Goal: Transaction & Acquisition: Book appointment/travel/reservation

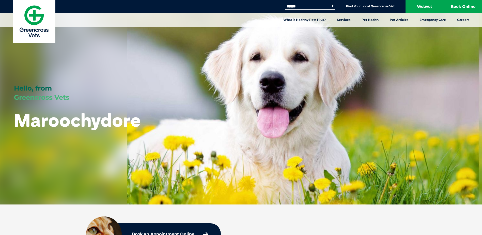
click at [468, 9] on link "Book Online" at bounding box center [463, 6] width 38 height 13
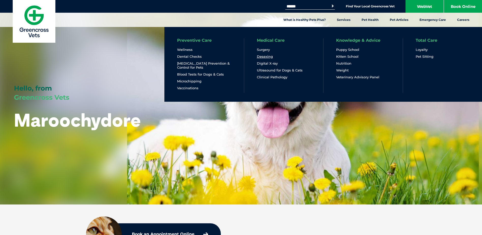
click at [268, 56] on link "Desexing" at bounding box center [265, 56] width 16 height 4
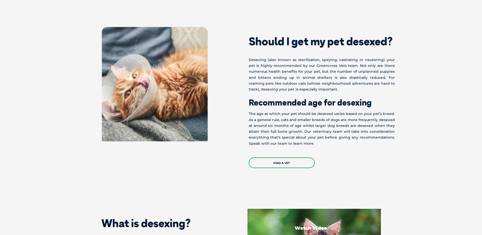
scroll to position [229, 0]
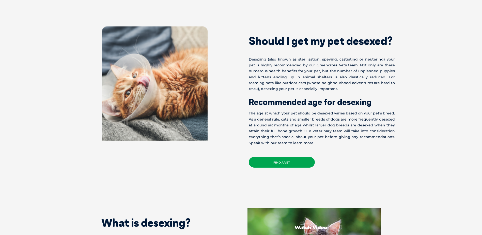
click at [277, 163] on link "Find a Vet" at bounding box center [282, 162] width 66 height 11
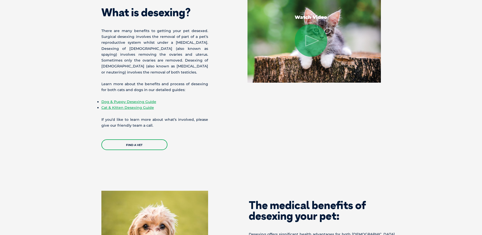
scroll to position [534, 0]
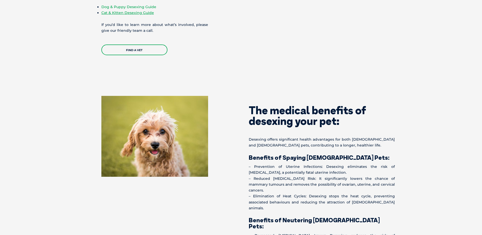
click at [132, 7] on link "Dog & Puppy Desexing Guide" at bounding box center [128, 7] width 55 height 5
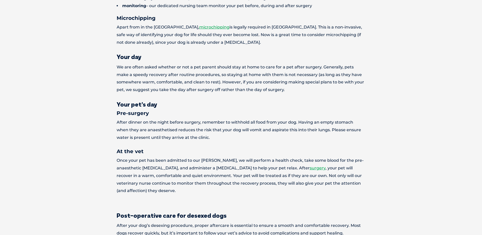
scroll to position [712, 0]
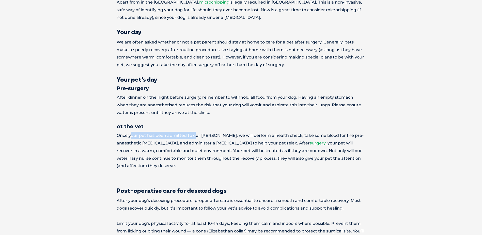
drag, startPoint x: 131, startPoint y: 113, endPoint x: 195, endPoint y: 116, distance: 64.2
click at [195, 132] on p "Once your pet has been admitted to our ward, we will perform a health check, ta…" at bounding box center [241, 151] width 249 height 38
drag, startPoint x: 195, startPoint y: 117, endPoint x: 186, endPoint y: 123, distance: 10.9
click at [186, 132] on p "Once your pet has been admitted to our ward, we will perform a health check, ta…" at bounding box center [241, 151] width 249 height 38
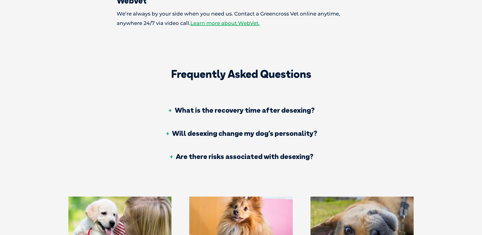
scroll to position [1017, 0]
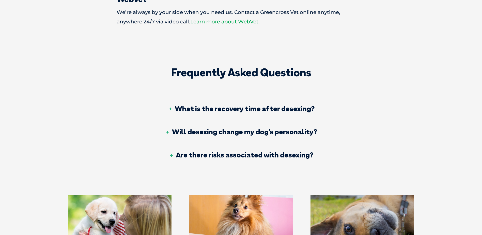
click at [189, 128] on h3 "Will desexing change my dog’s personality?" at bounding box center [241, 131] width 152 height 7
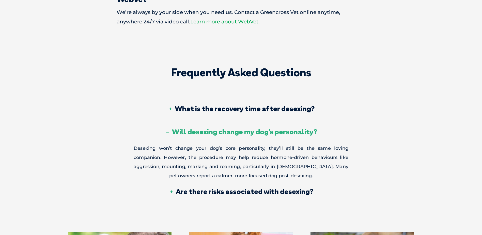
click at [178, 128] on h3 "Will desexing change my dog’s personality?" at bounding box center [241, 131] width 152 height 7
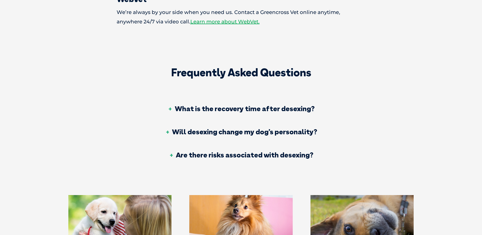
click at [182, 151] on h3 "Are there risks associated with desexing?" at bounding box center [241, 154] width 145 height 7
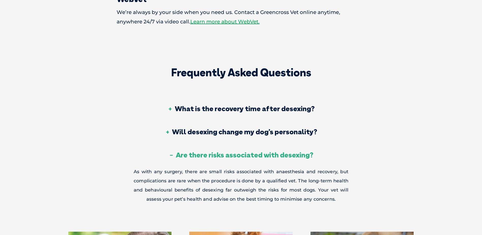
click at [181, 151] on h3 "Are there risks associated with desexing?" at bounding box center [241, 154] width 145 height 7
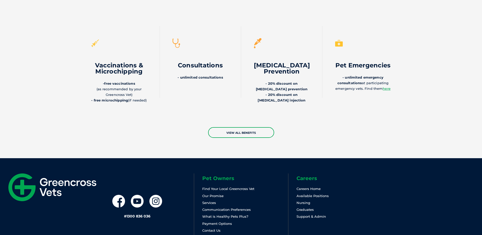
scroll to position [1435, 0]
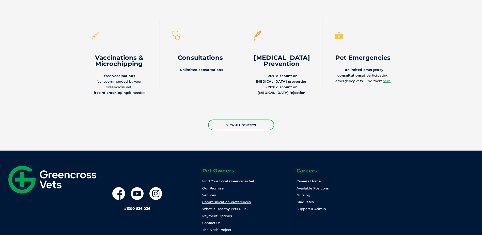
click at [213, 200] on link "Communication Preferences" at bounding box center [226, 202] width 49 height 4
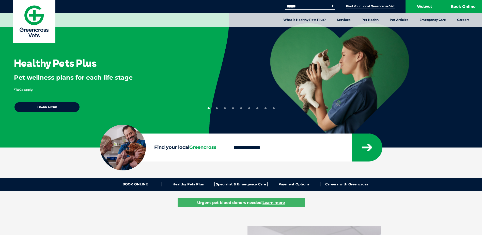
click at [354, 5] on link "Find Your Local Greencross Vet" at bounding box center [370, 6] width 49 height 4
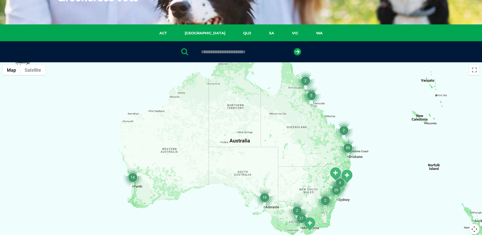
scroll to position [76, 0]
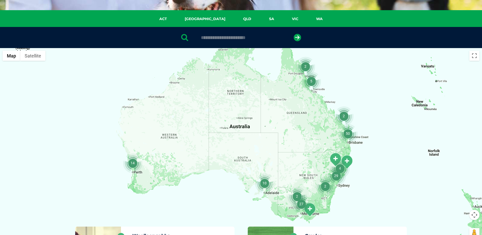
click at [349, 133] on img "50" at bounding box center [348, 133] width 19 height 19
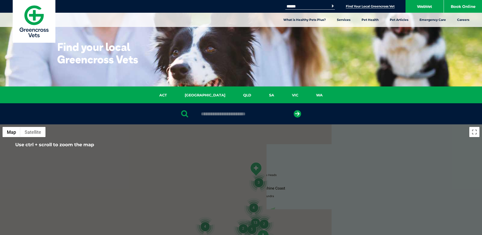
scroll to position [102, 0]
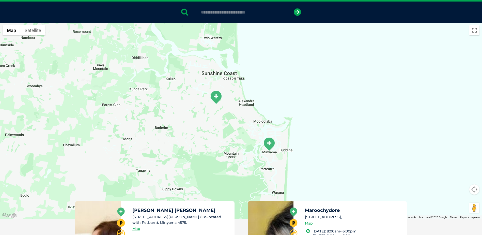
drag, startPoint x: 265, startPoint y: 167, endPoint x: 263, endPoint y: 100, distance: 66.4
click at [263, 100] on div "To navigate, press the arrow keys." at bounding box center [241, 121] width 482 height 196
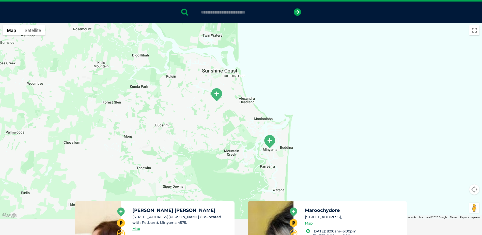
click at [213, 96] on img "Maroochydore" at bounding box center [216, 95] width 13 height 14
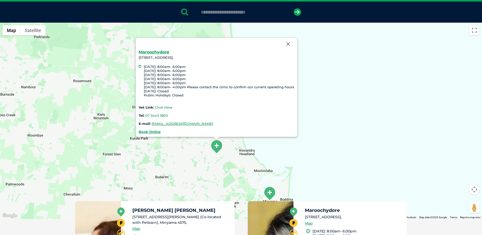
click at [162, 107] on link "Click Here" at bounding box center [163, 107] width 17 height 4
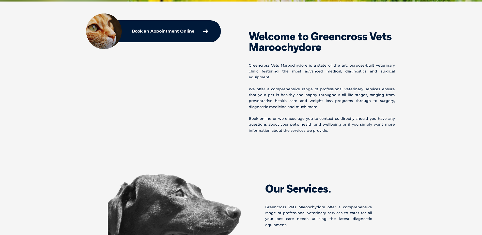
scroll to position [229, 0]
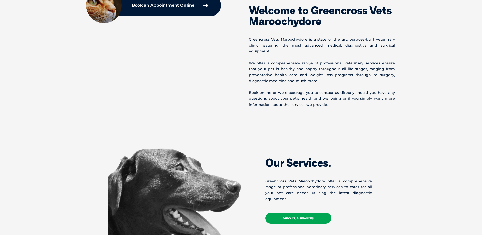
click at [306, 213] on link "View Our Services" at bounding box center [299, 218] width 66 height 11
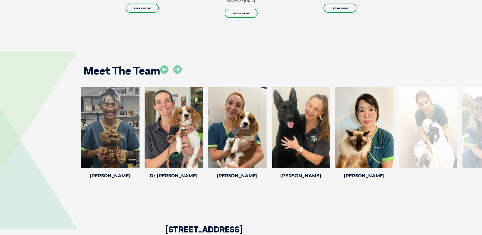
scroll to position [661, 0]
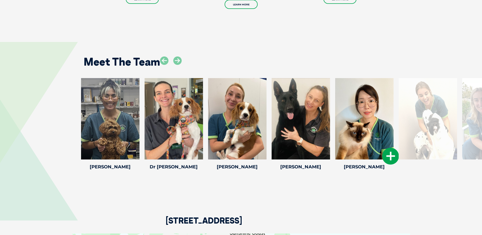
click at [392, 154] on icon at bounding box center [391, 156] width 17 height 17
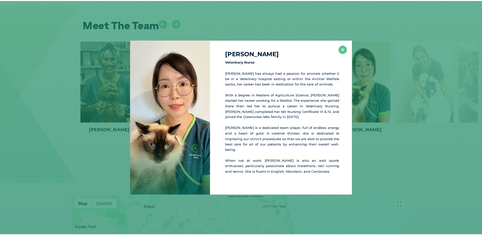
scroll to position [699, 0]
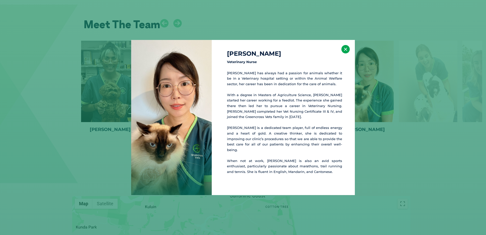
click at [347, 53] on button "×" at bounding box center [346, 49] width 8 height 8
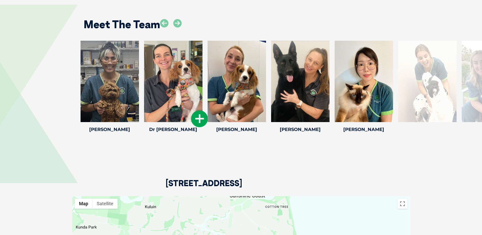
drag, startPoint x: 378, startPoint y: 104, endPoint x: 192, endPoint y: 106, distance: 186.2
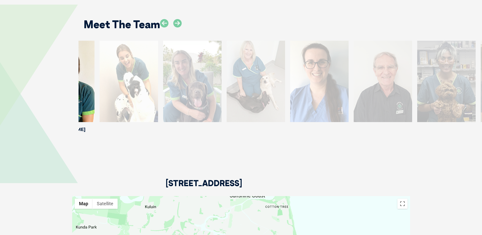
drag, startPoint x: 401, startPoint y: 53, endPoint x: 115, endPoint y: 65, distance: 286.1
click at [115, 65] on div at bounding box center [129, 81] width 58 height 81
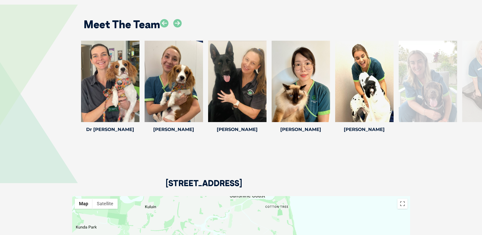
click at [182, 16] on div "Meet The Team" at bounding box center [242, 23] width 326 height 26
click at [178, 19] on icon at bounding box center [177, 23] width 8 height 8
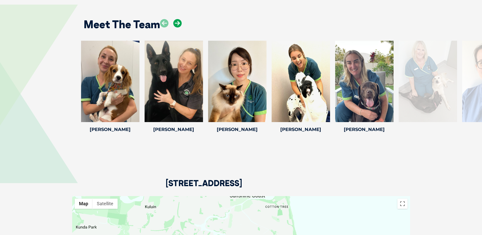
click at [178, 19] on icon at bounding box center [177, 23] width 8 height 8
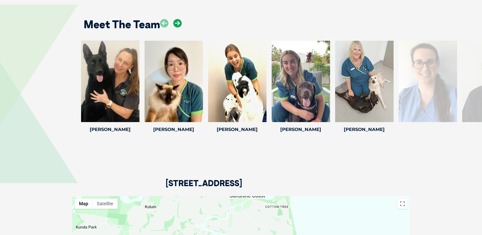
click at [178, 19] on icon at bounding box center [177, 23] width 8 height 8
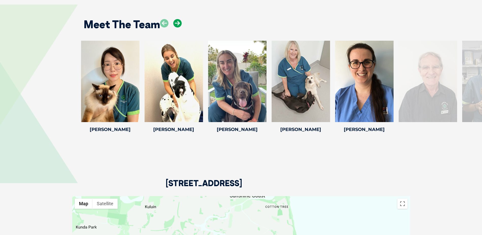
click at [178, 19] on icon at bounding box center [177, 23] width 8 height 8
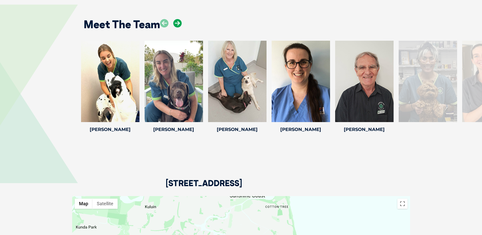
click at [178, 19] on icon at bounding box center [177, 23] width 8 height 8
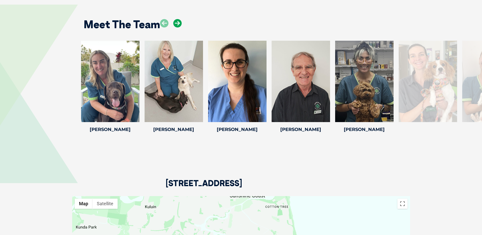
click at [178, 19] on icon at bounding box center [177, 23] width 8 height 8
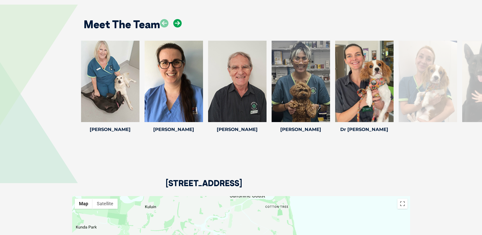
click at [178, 19] on icon at bounding box center [177, 23] width 8 height 8
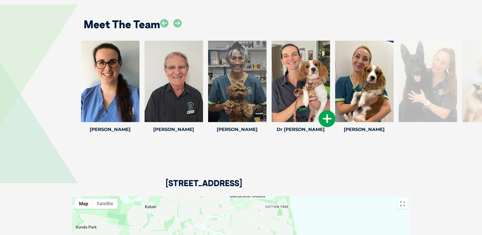
click at [291, 79] on div at bounding box center [301, 81] width 58 height 81
click at [327, 115] on icon at bounding box center [327, 118] width 17 height 17
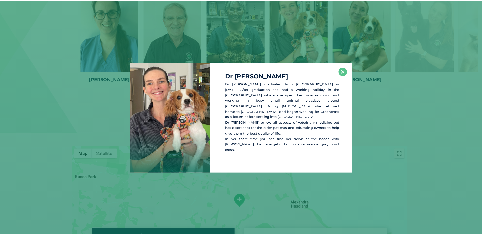
scroll to position [752, 0]
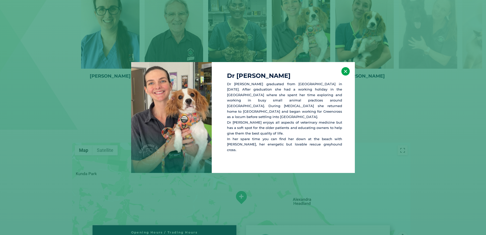
click at [345, 73] on button "×" at bounding box center [346, 71] width 8 height 8
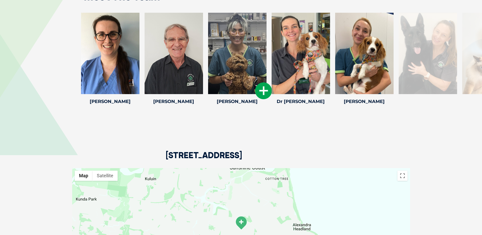
click at [258, 85] on icon at bounding box center [263, 90] width 17 height 17
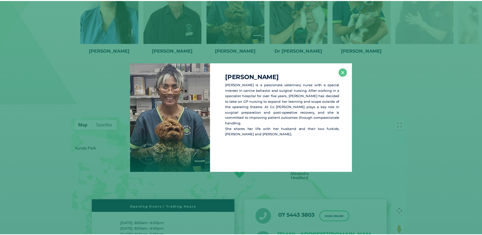
scroll to position [780, 0]
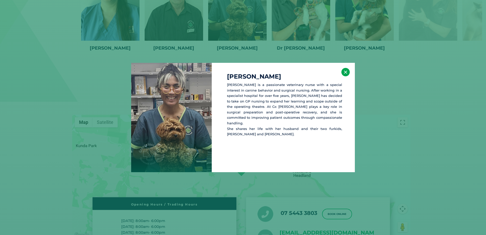
click at [346, 73] on button "×" at bounding box center [346, 72] width 8 height 8
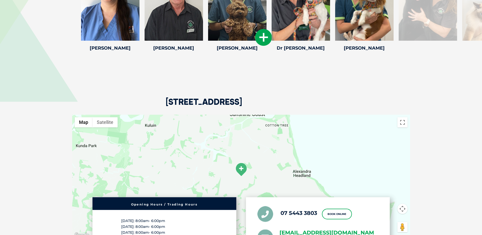
click at [265, 31] on icon at bounding box center [263, 37] width 17 height 17
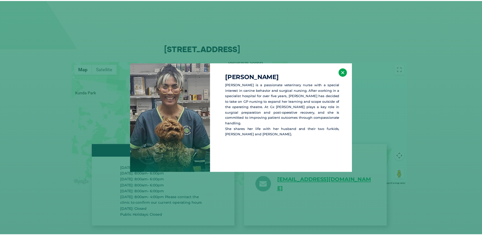
scroll to position [833, 0]
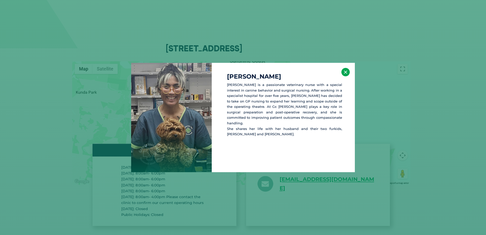
click at [346, 72] on button "×" at bounding box center [346, 72] width 8 height 8
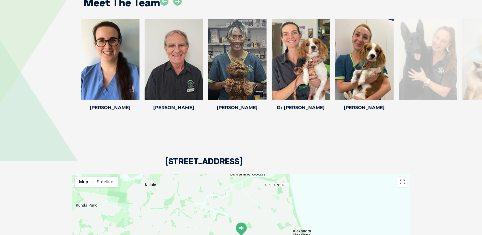
scroll to position [924, 0]
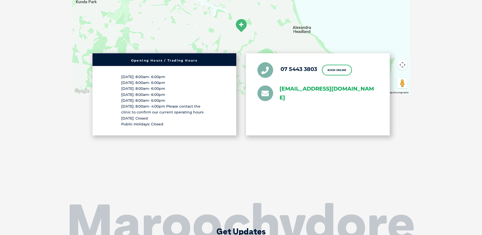
click at [294, 89] on link "[EMAIL_ADDRESS][DOMAIN_NAME]" at bounding box center [329, 93] width 99 height 18
drag, startPoint x: 428, startPoint y: 36, endPoint x: 328, endPoint y: 71, distance: 105.9
click at [428, 36] on section "68A Wises Road, Maroochydore QLD 4558 ← Move left → Move right ↑ Move up ↓ Move…" at bounding box center [241, 58] width 482 height 298
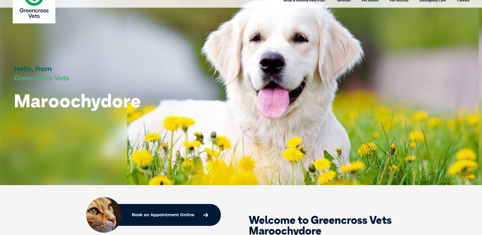
scroll to position [0, 0]
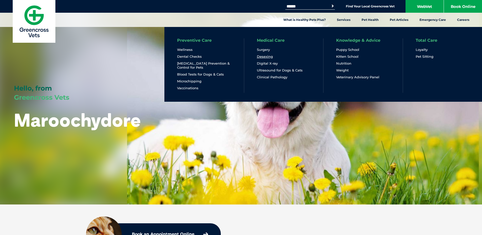
click at [271, 56] on link "Desexing" at bounding box center [265, 56] width 16 height 4
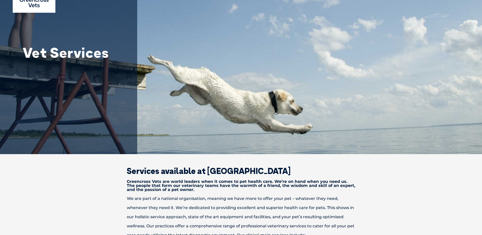
scroll to position [76, 0]
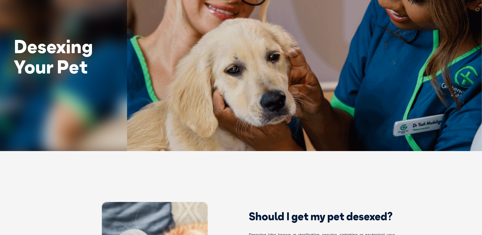
scroll to position [127, 0]
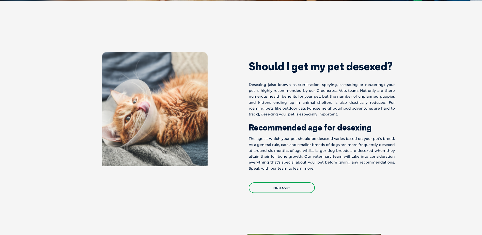
scroll to position [382, 0]
